Goal: Task Accomplishment & Management: Manage account settings

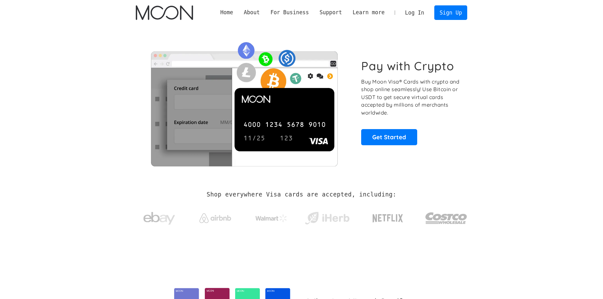
click at [414, 15] on link "Log In" at bounding box center [415, 13] width 30 height 14
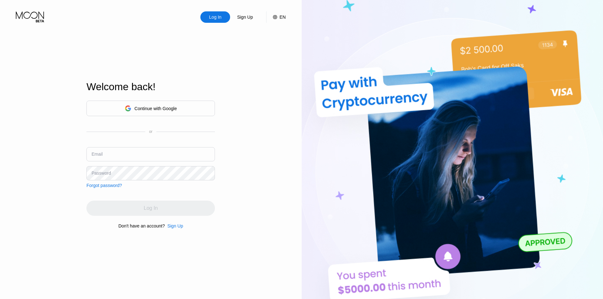
click at [119, 149] on input "text" at bounding box center [150, 154] width 129 height 14
type input "[EMAIL_ADDRESS][DOMAIN_NAME]"
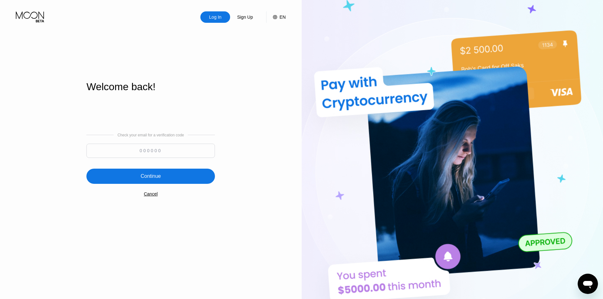
click at [152, 158] on input at bounding box center [150, 151] width 129 height 14
paste input "926447"
type input "926447"
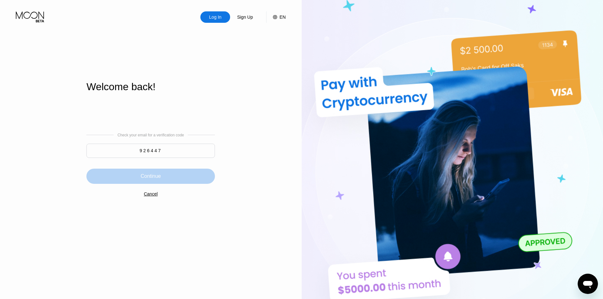
click at [160, 172] on div "Continue" at bounding box center [150, 176] width 129 height 15
